Goal: Find specific page/section: Find specific page/section

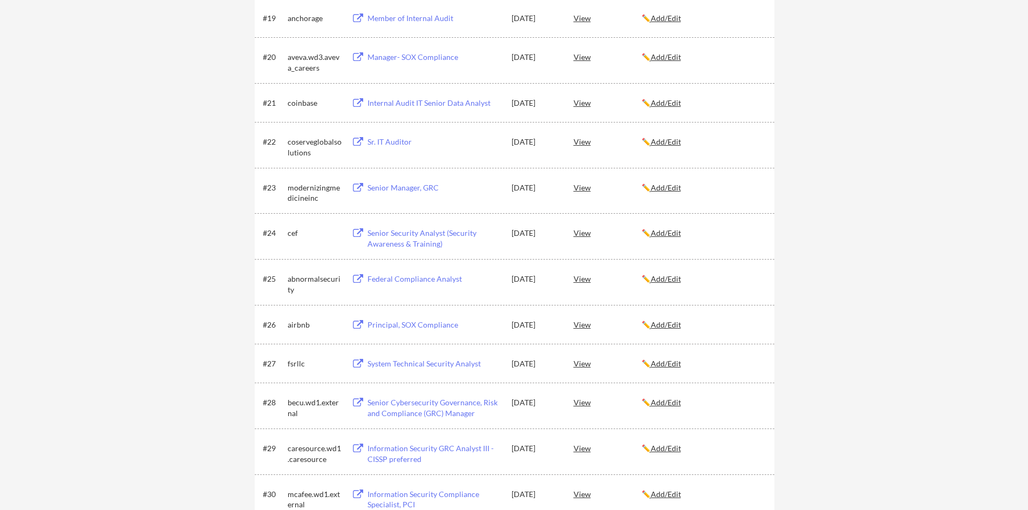
scroll to position [971, 0]
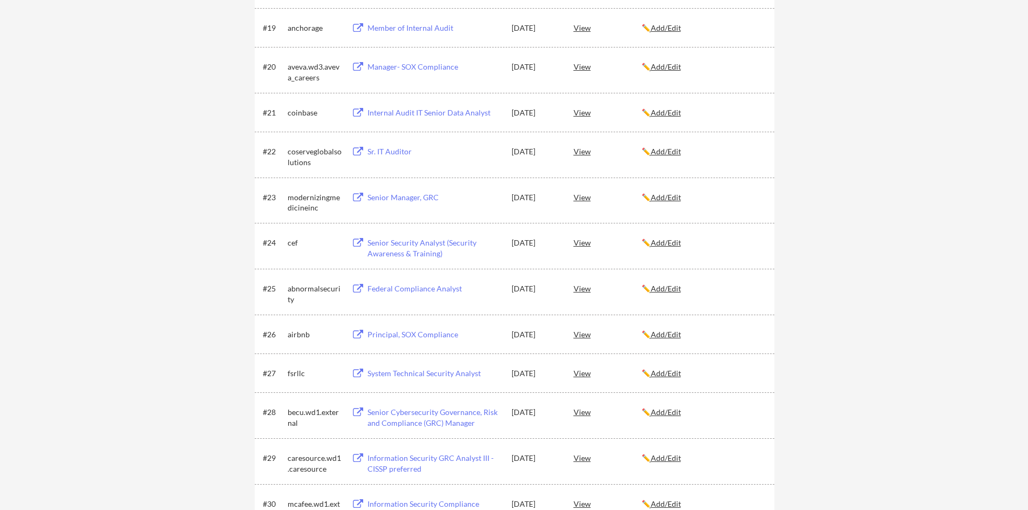
click at [412, 333] on div "Principal, SOX Compliance" at bounding box center [434, 334] width 134 height 11
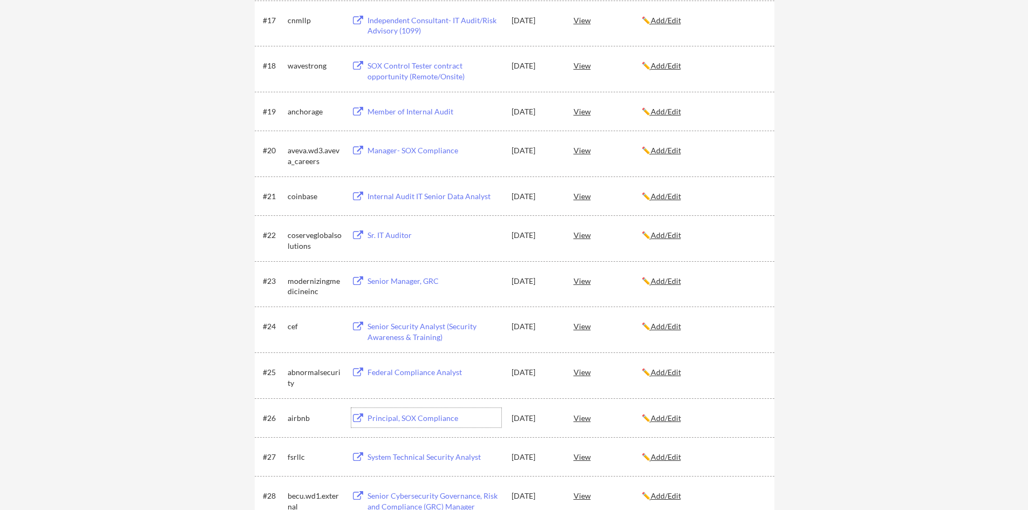
scroll to position [863, 0]
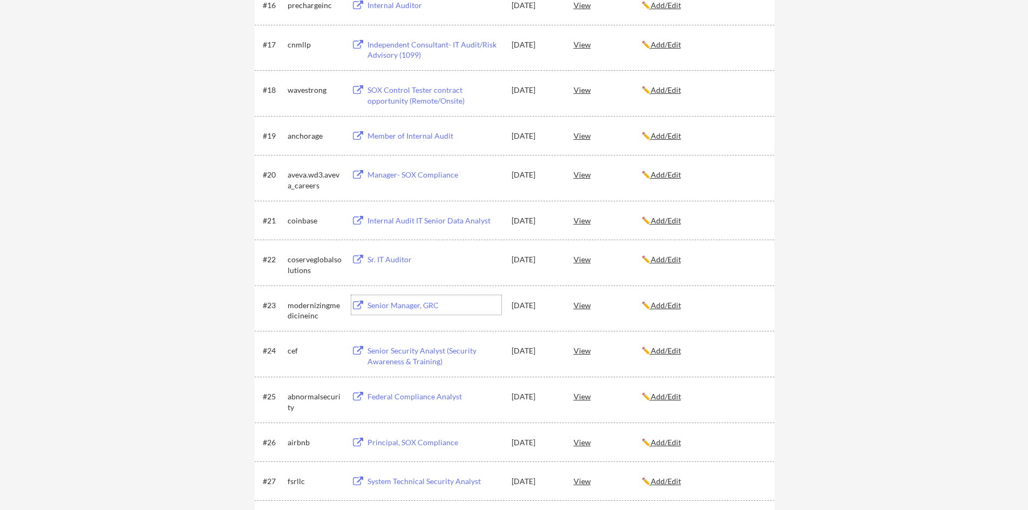
click at [387, 300] on div "Senior Manager, GRC" at bounding box center [434, 305] width 134 height 11
click at [584, 350] on div "View" at bounding box center [607, 349] width 68 height 19
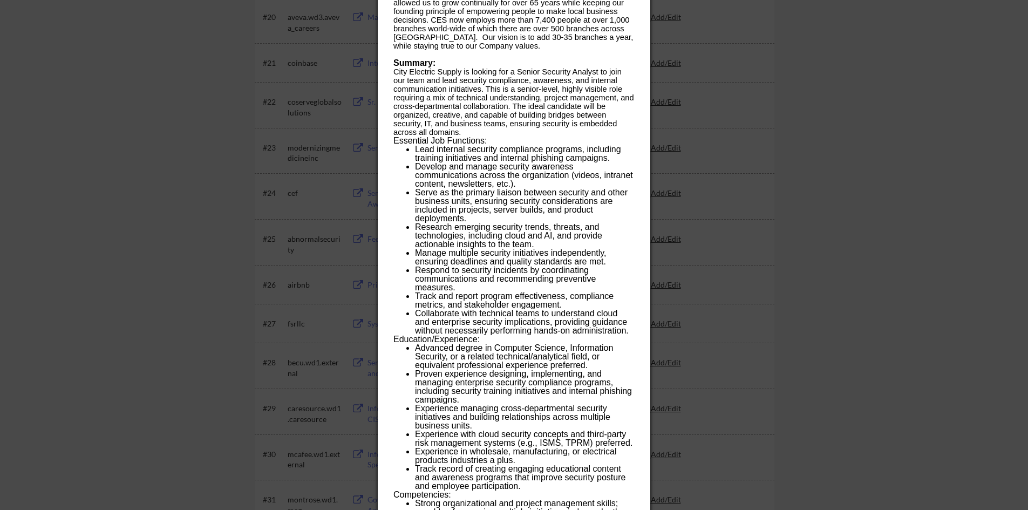
scroll to position [1025, 0]
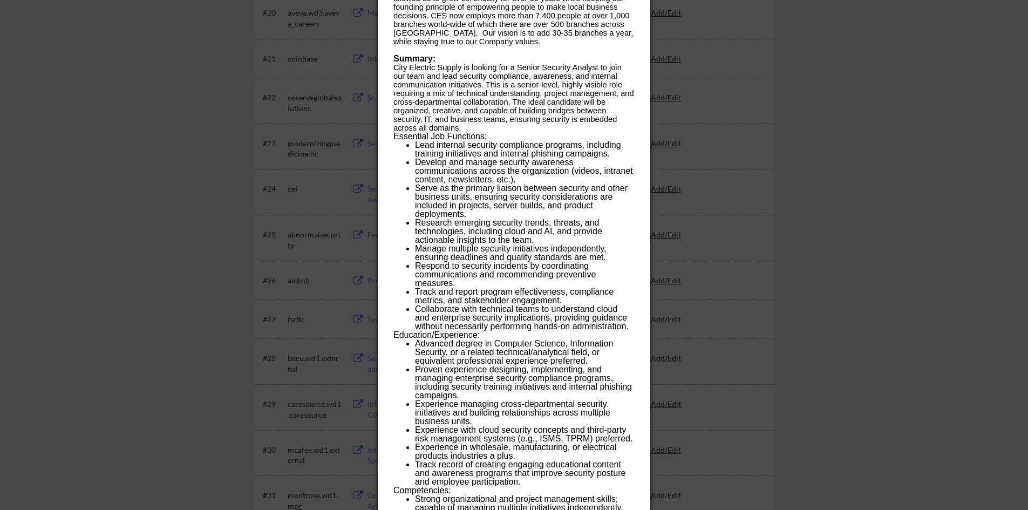
click at [224, 319] on div at bounding box center [514, 255] width 1028 height 510
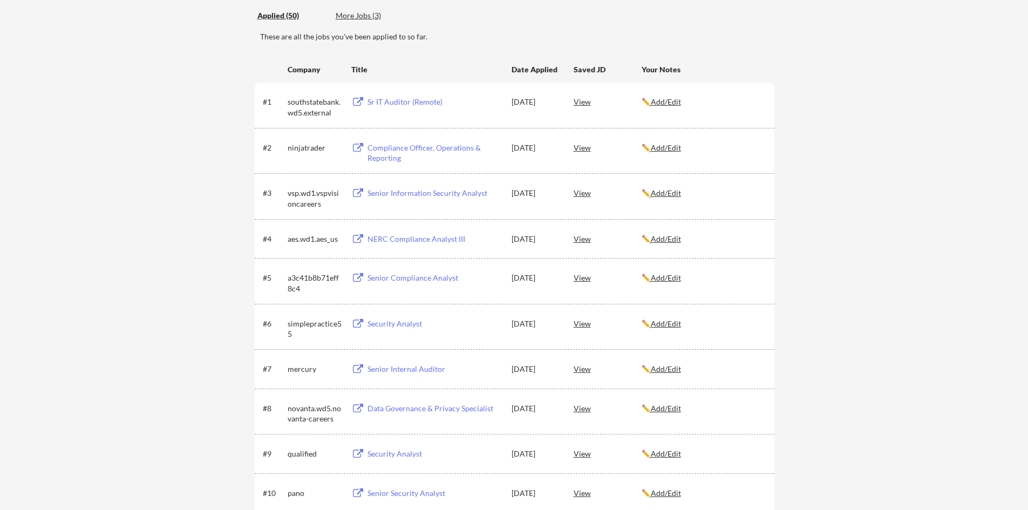
scroll to position [0, 0]
